Goal: Find specific fact

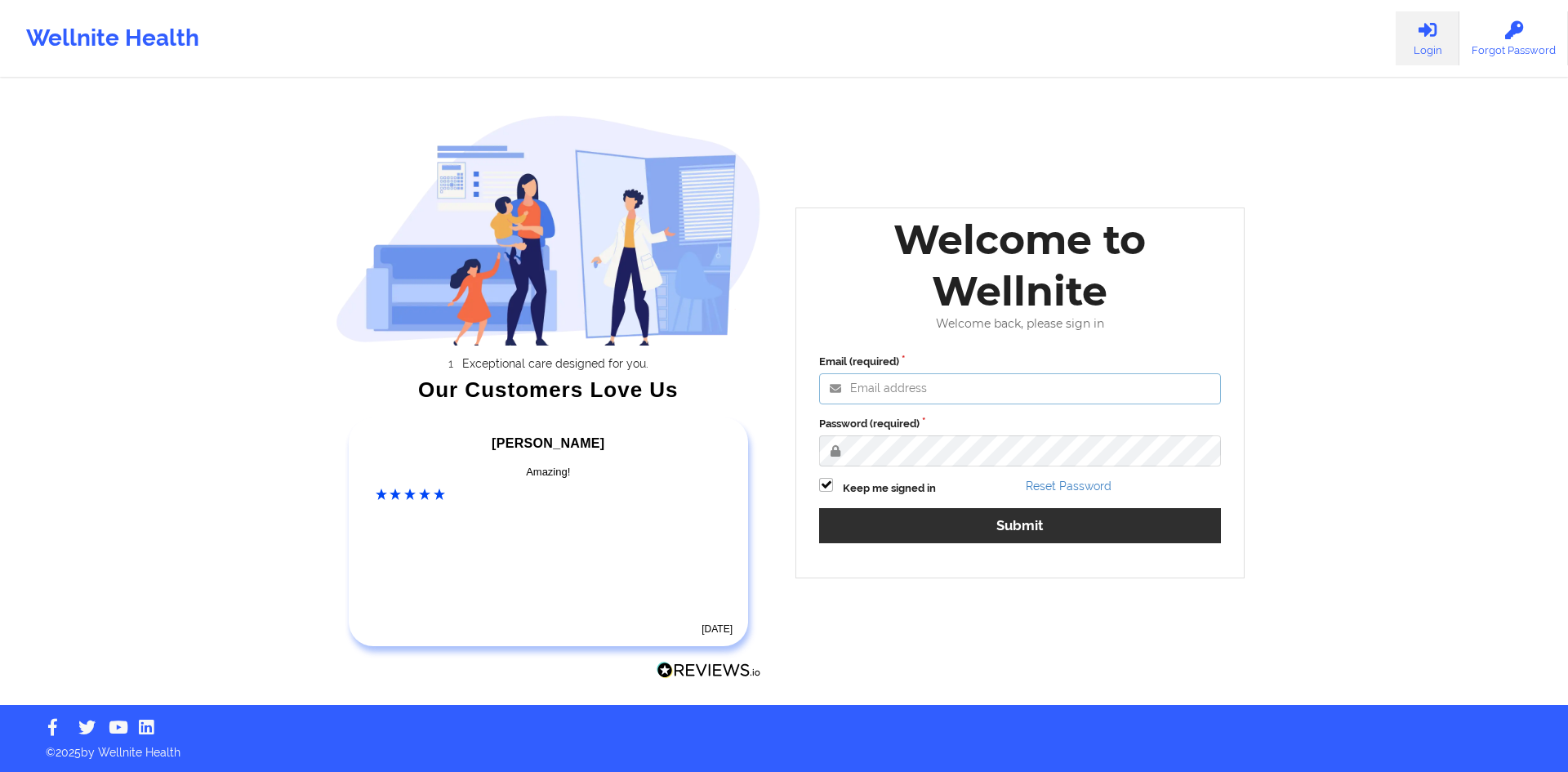
type input "[PERSON_NAME][EMAIL_ADDRESS][DOMAIN_NAME]"
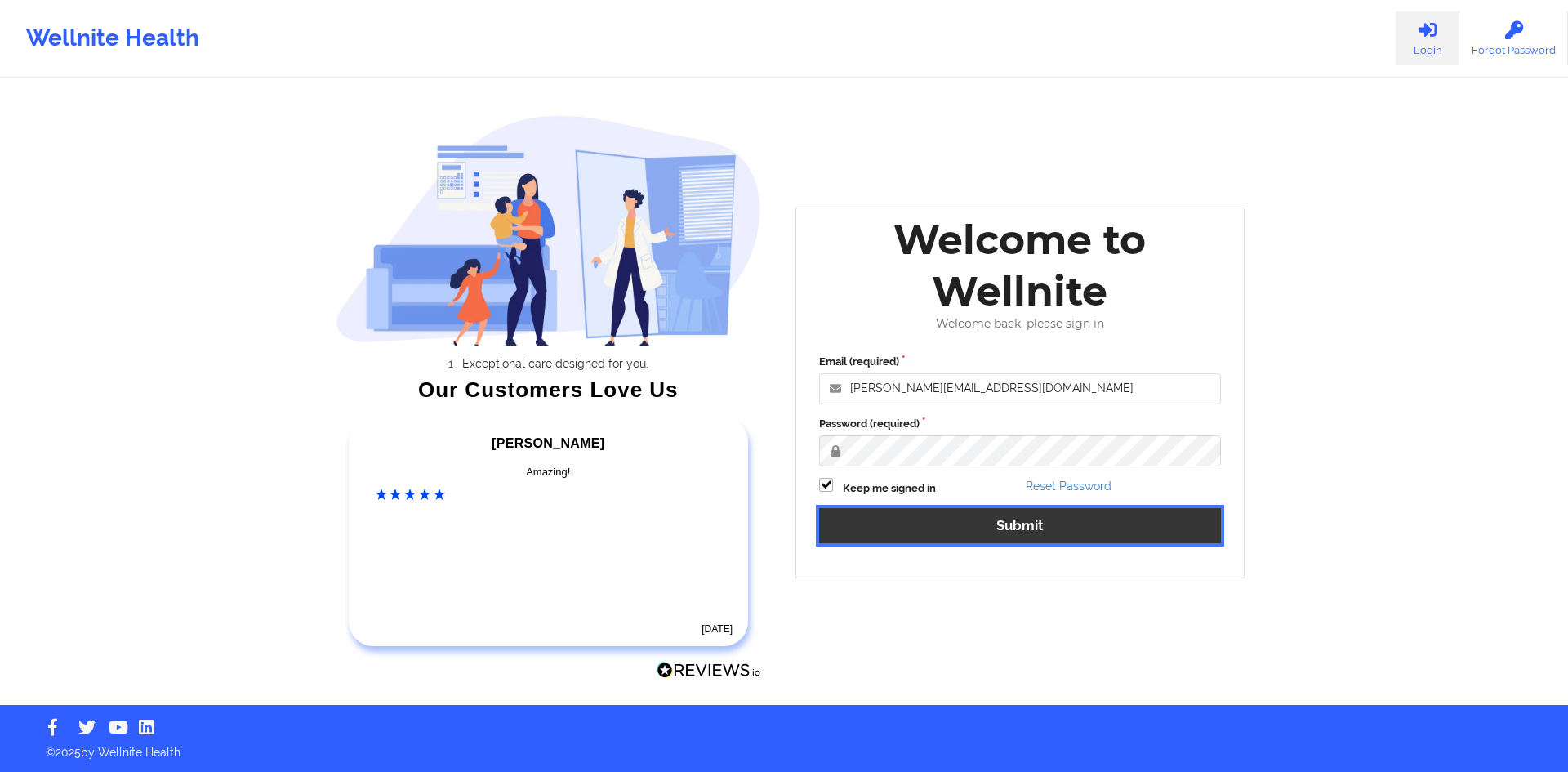
click at [1064, 525] on button "Submit" at bounding box center [1019, 525] width 402 height 35
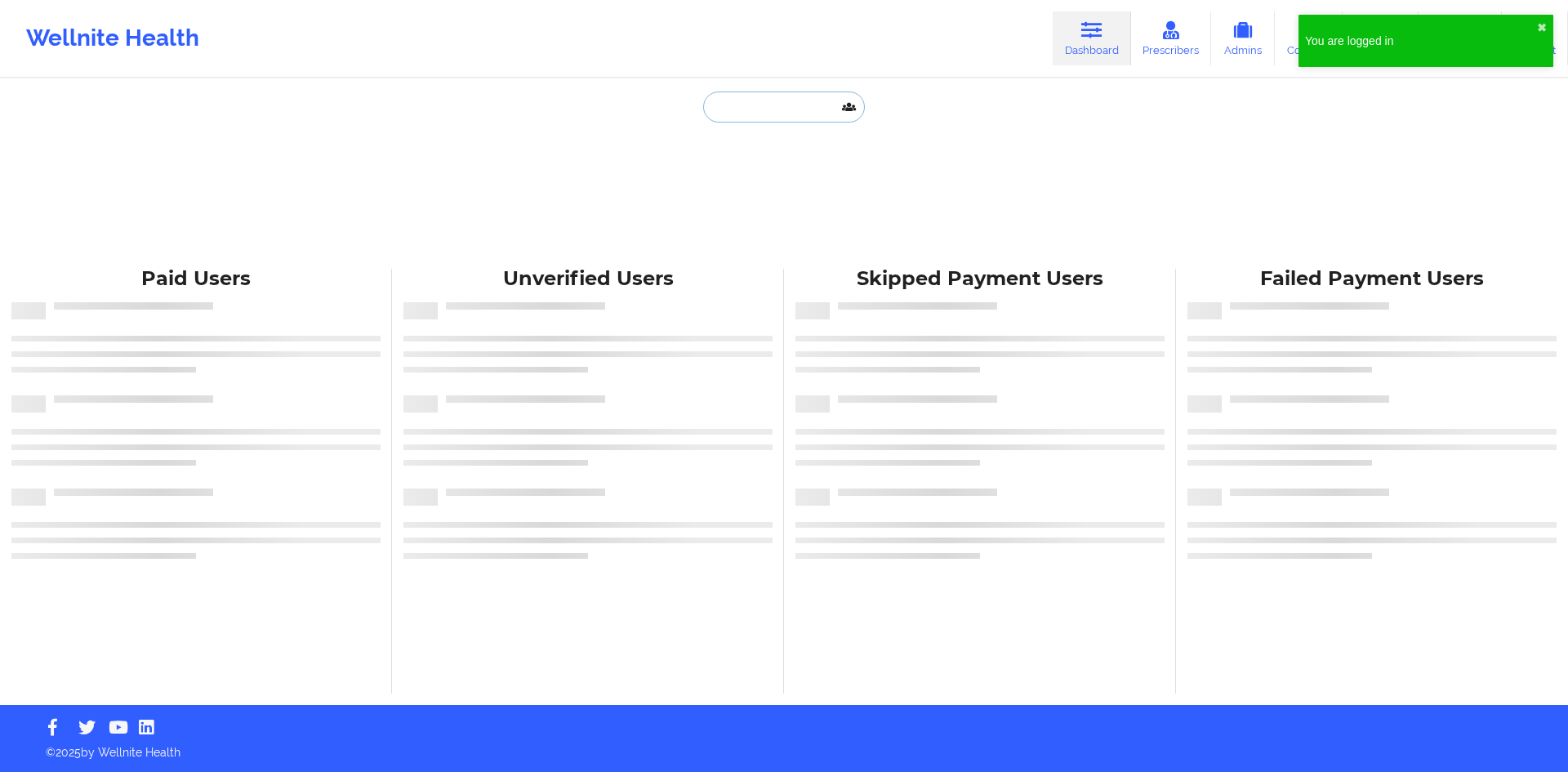
click at [766, 92] on input "text" at bounding box center [784, 107] width 162 height 31
paste input "[EMAIL_ADDRESS][DOMAIN_NAME]"
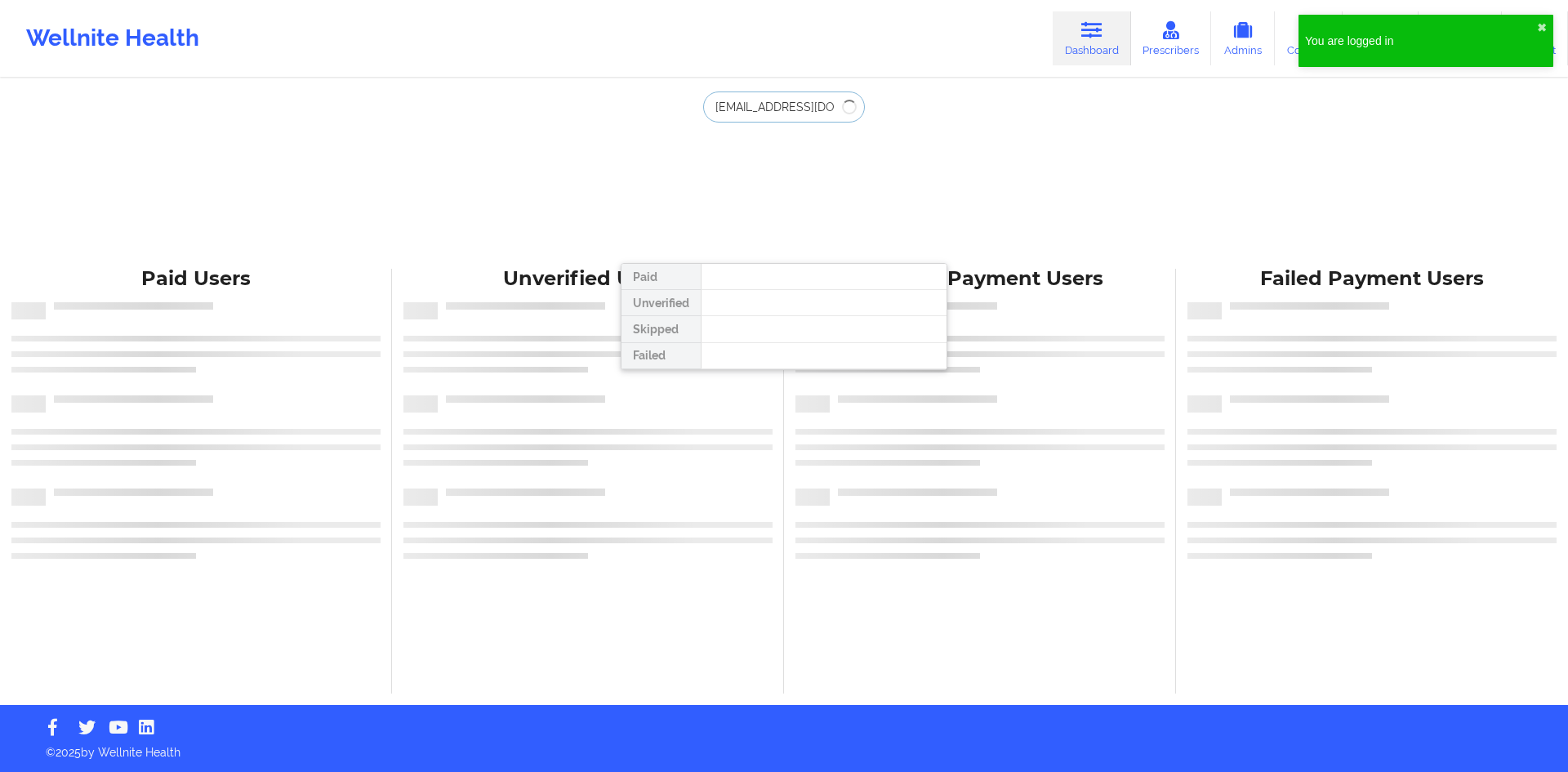
type input "[EMAIL_ADDRESS][DOMAIN_NAME]"
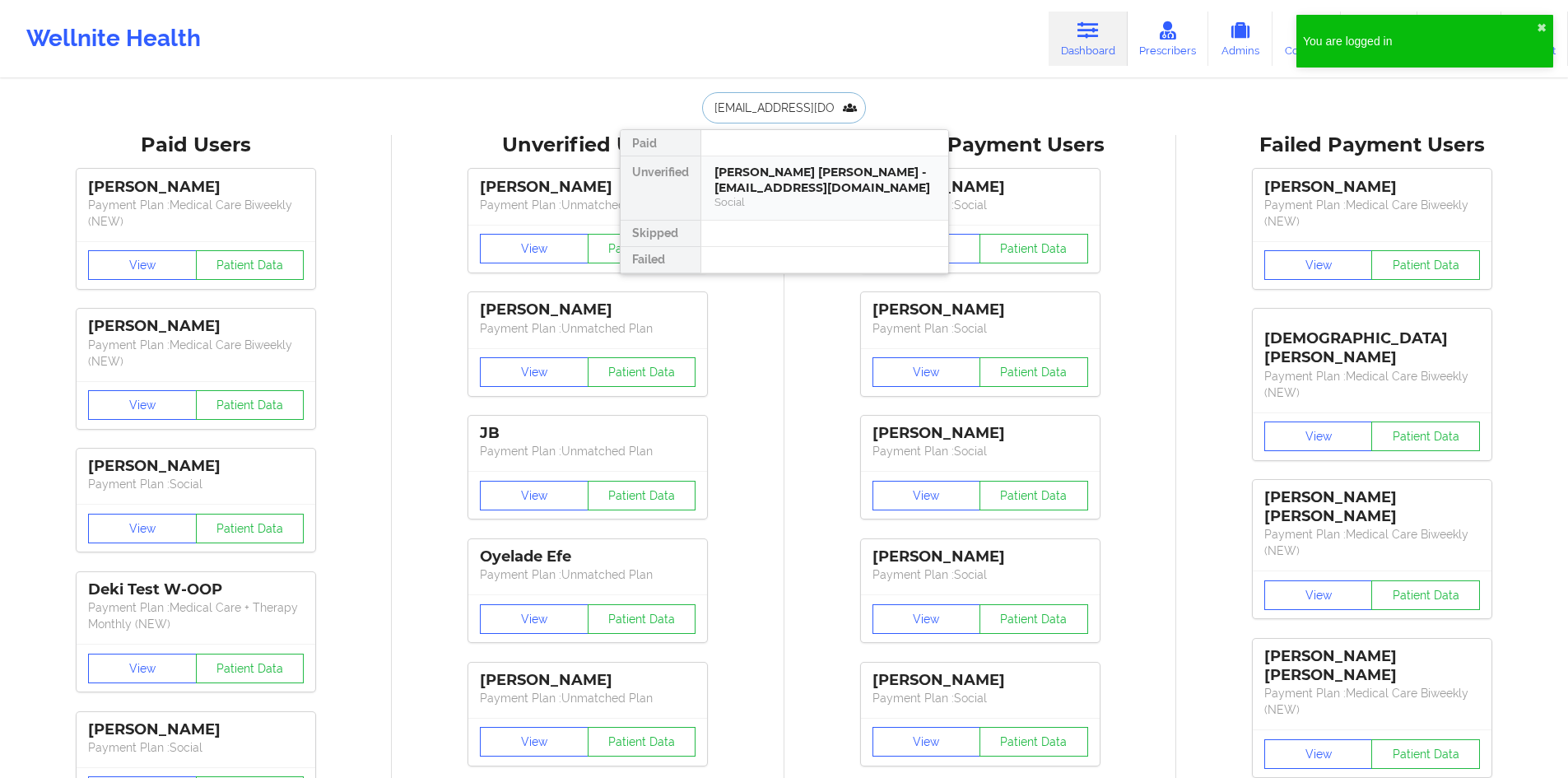
click at [848, 193] on div "[PERSON_NAME] [PERSON_NAME] - [EMAIL_ADDRESS][DOMAIN_NAME]" at bounding box center [824, 180] width 220 height 31
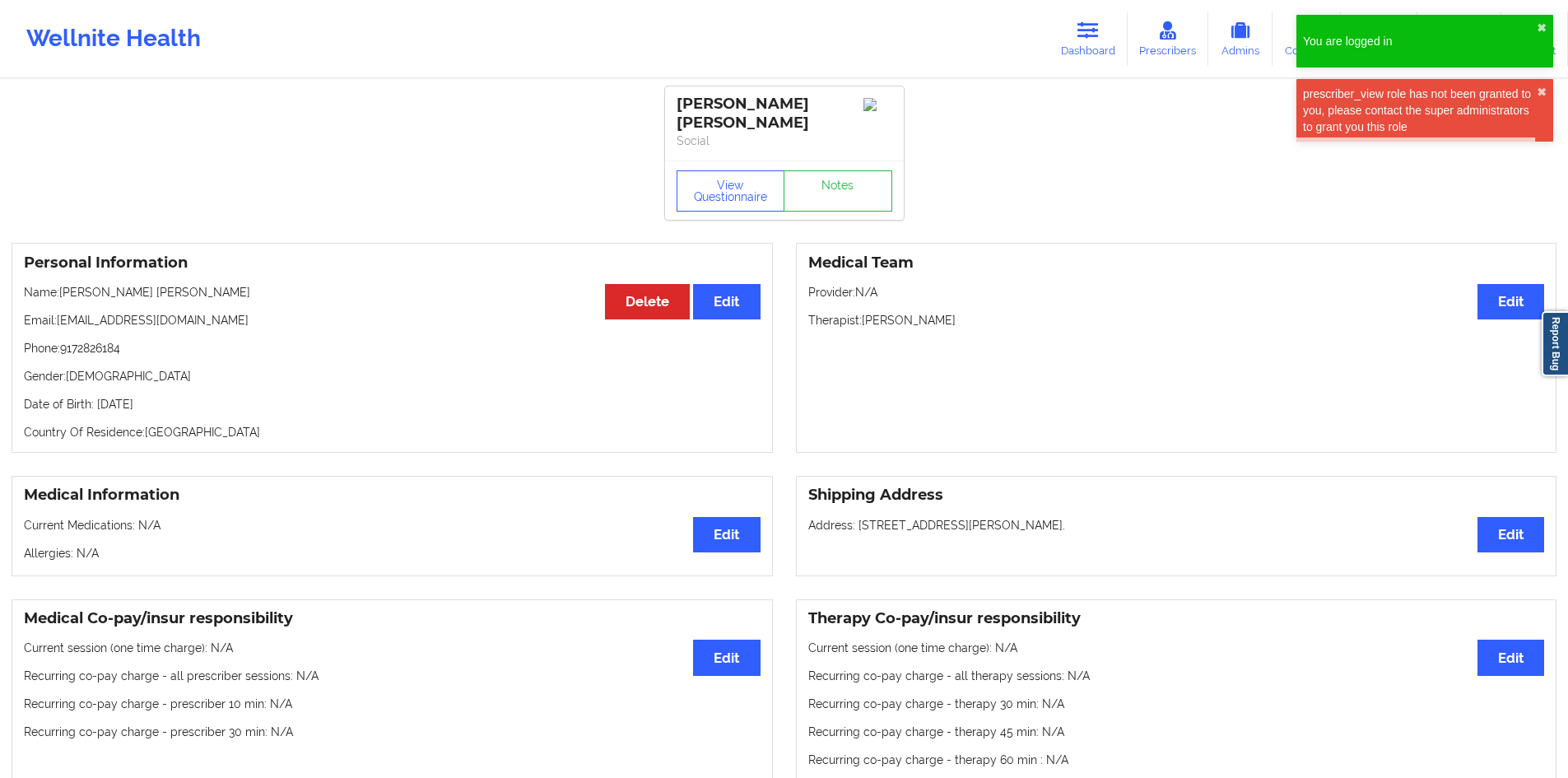
click at [114, 344] on p "Phone: [PHONE_NUMBER]" at bounding box center [392, 348] width 737 height 17
copy p "9172826184"
